Goal: Register for event/course

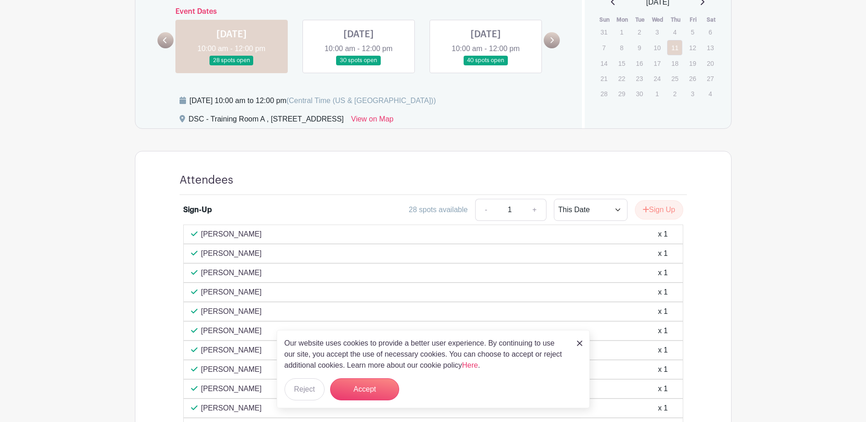
scroll to position [178, 0]
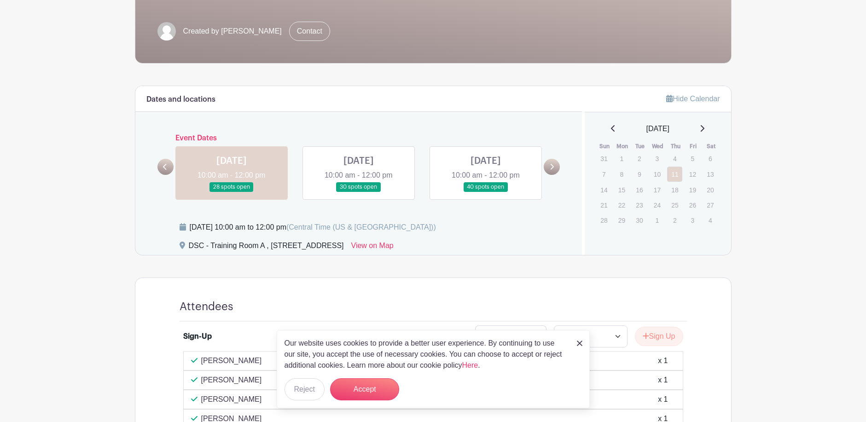
click at [359, 192] on link at bounding box center [359, 192] width 0 height 0
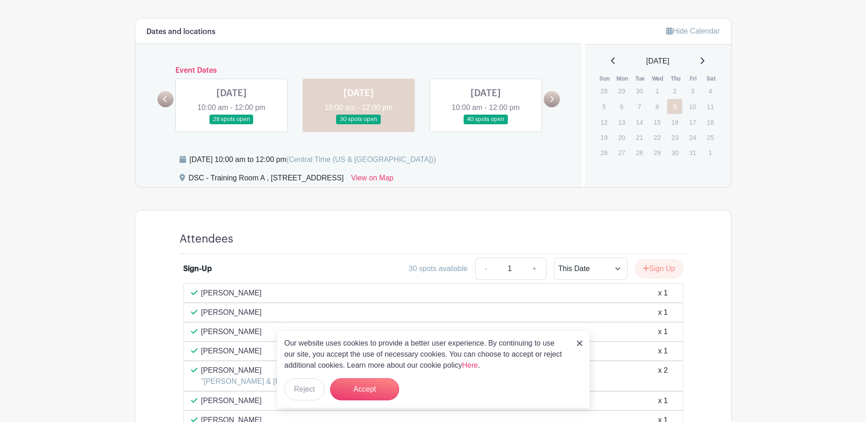
scroll to position [239, 0]
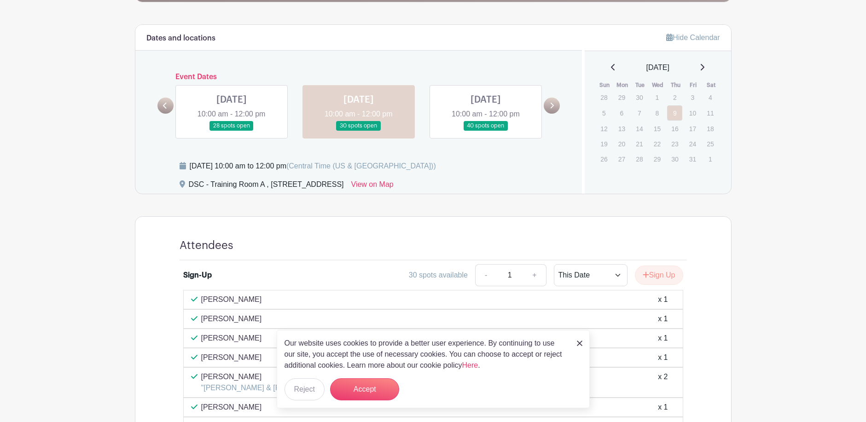
click at [486, 131] on link at bounding box center [486, 131] width 0 height 0
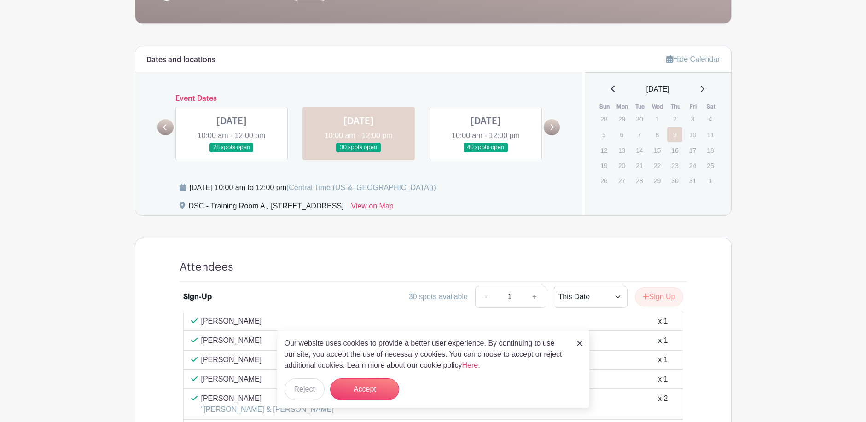
scroll to position [191, 0]
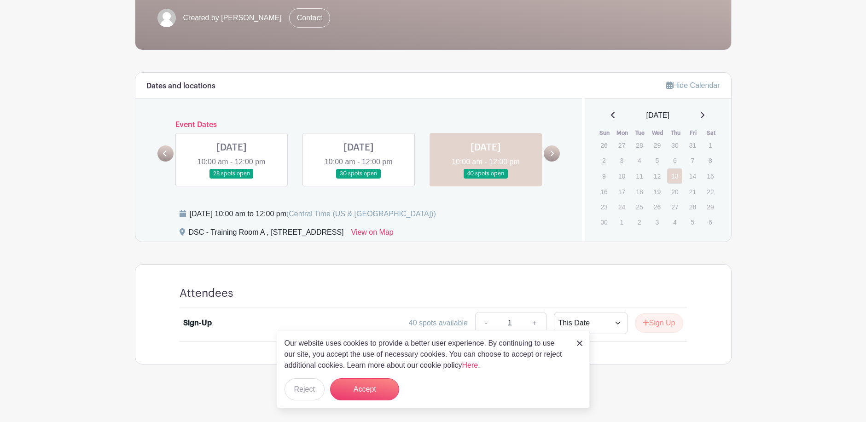
click at [582, 345] on img at bounding box center [580, 344] width 6 height 6
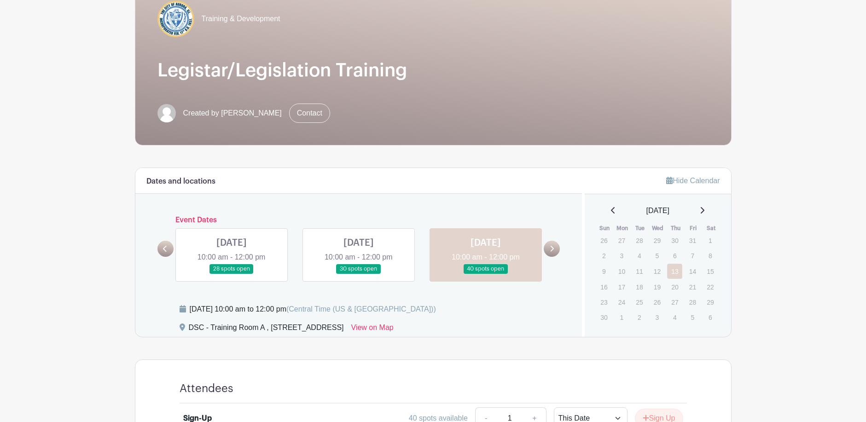
scroll to position [68, 0]
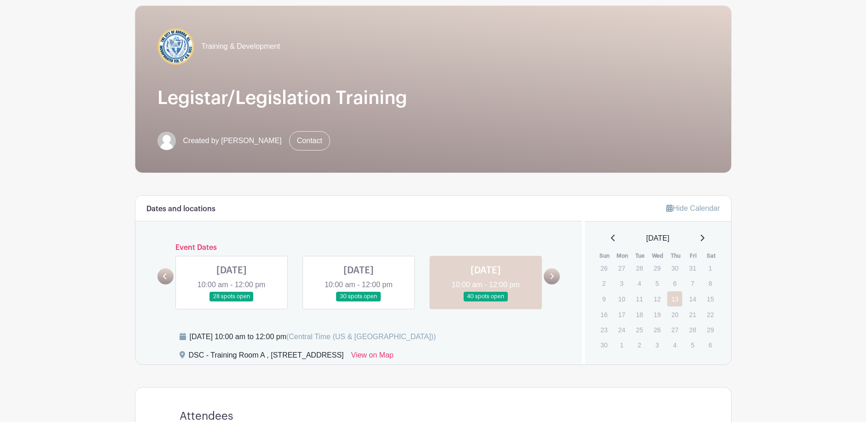
click at [359, 302] on link at bounding box center [359, 302] width 0 height 0
